Goal: Find contact information: Find contact information

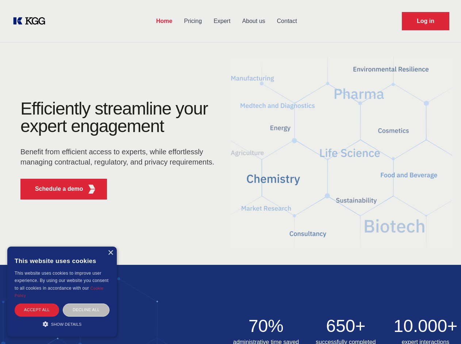
click at [230, 172] on div "Efficiently streamline your expert engagement Benefit from efficient access to …" at bounding box center [120, 152] width 222 height 105
click at [55, 189] on p "Schedule a demo" at bounding box center [59, 189] width 48 height 9
click at [110, 253] on div "× This website uses cookies This website uses cookies to improve user experienc…" at bounding box center [61, 292] width 109 height 90
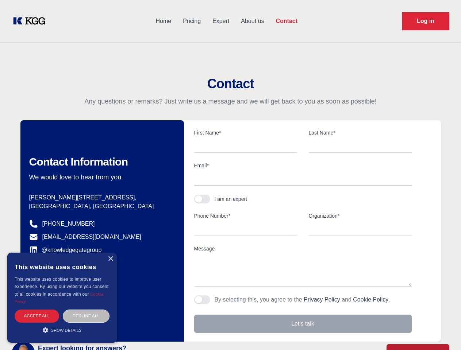
click at [37, 310] on div "Accept all" at bounding box center [37, 316] width 45 height 13
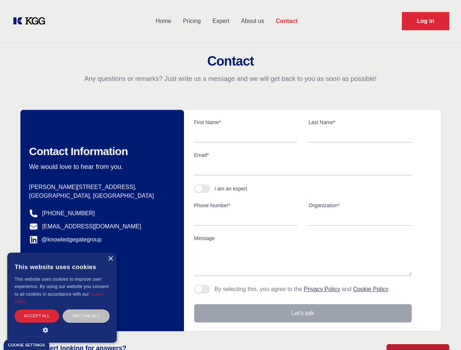
click at [86, 310] on div "Decline all" at bounding box center [86, 316] width 47 height 13
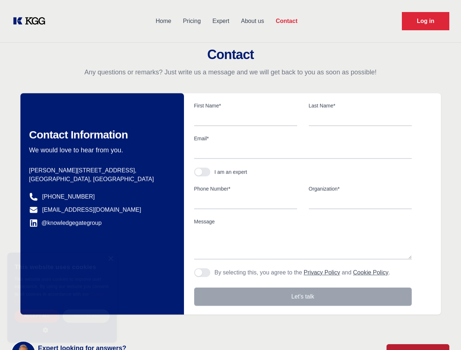
click at [62, 324] on main "Contact Any questions or remarks? Just write us a message and we will get back …" at bounding box center [230, 190] width 461 height 380
